Goal: Task Accomplishment & Management: Manage account settings

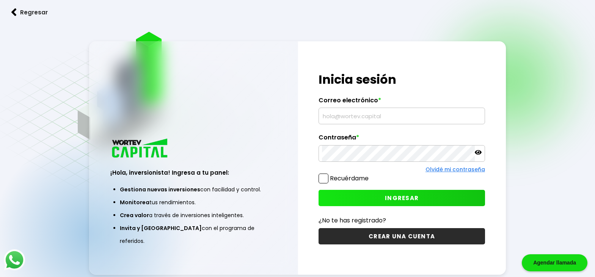
click at [403, 117] on input "text" at bounding box center [402, 116] width 160 height 16
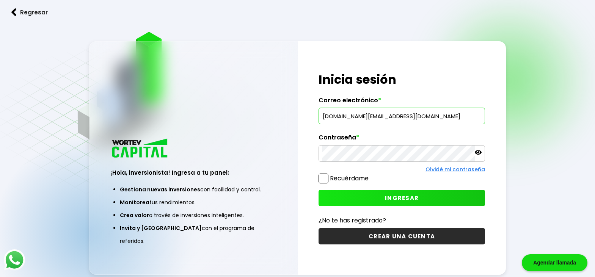
type input "[DOMAIN_NAME][EMAIL_ADDRESS][DOMAIN_NAME]"
click at [476, 152] on icon at bounding box center [478, 152] width 7 height 7
click at [479, 152] on icon at bounding box center [478, 152] width 7 height 7
click at [345, 193] on button "INGRESAR" at bounding box center [401, 198] width 166 height 16
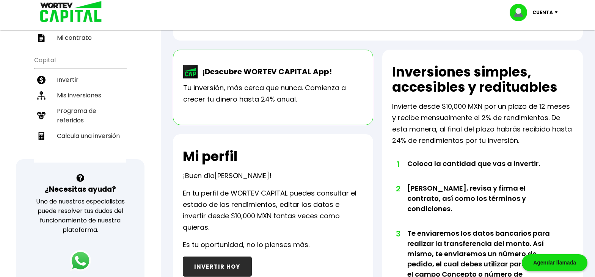
scroll to position [93, 0]
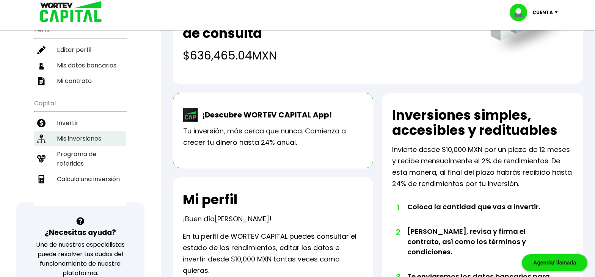
click at [97, 131] on li "Mis inversiones" at bounding box center [80, 139] width 92 height 16
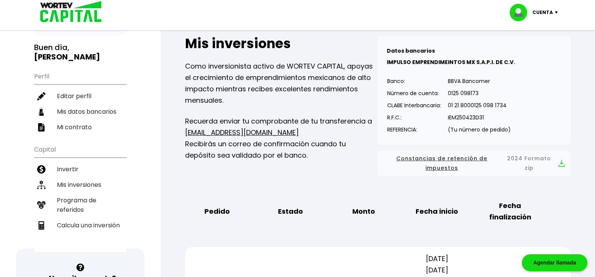
scroll to position [48, 0]
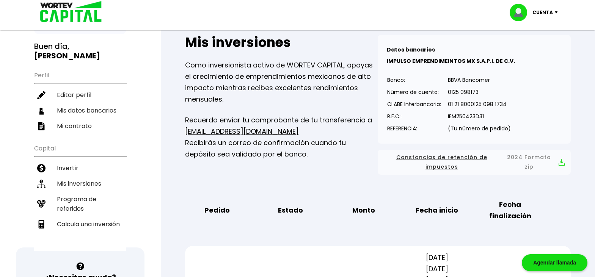
click at [445, 157] on span "Constancias de retención de impuestos" at bounding box center [442, 162] width 116 height 19
